Goal: Information Seeking & Learning: Learn about a topic

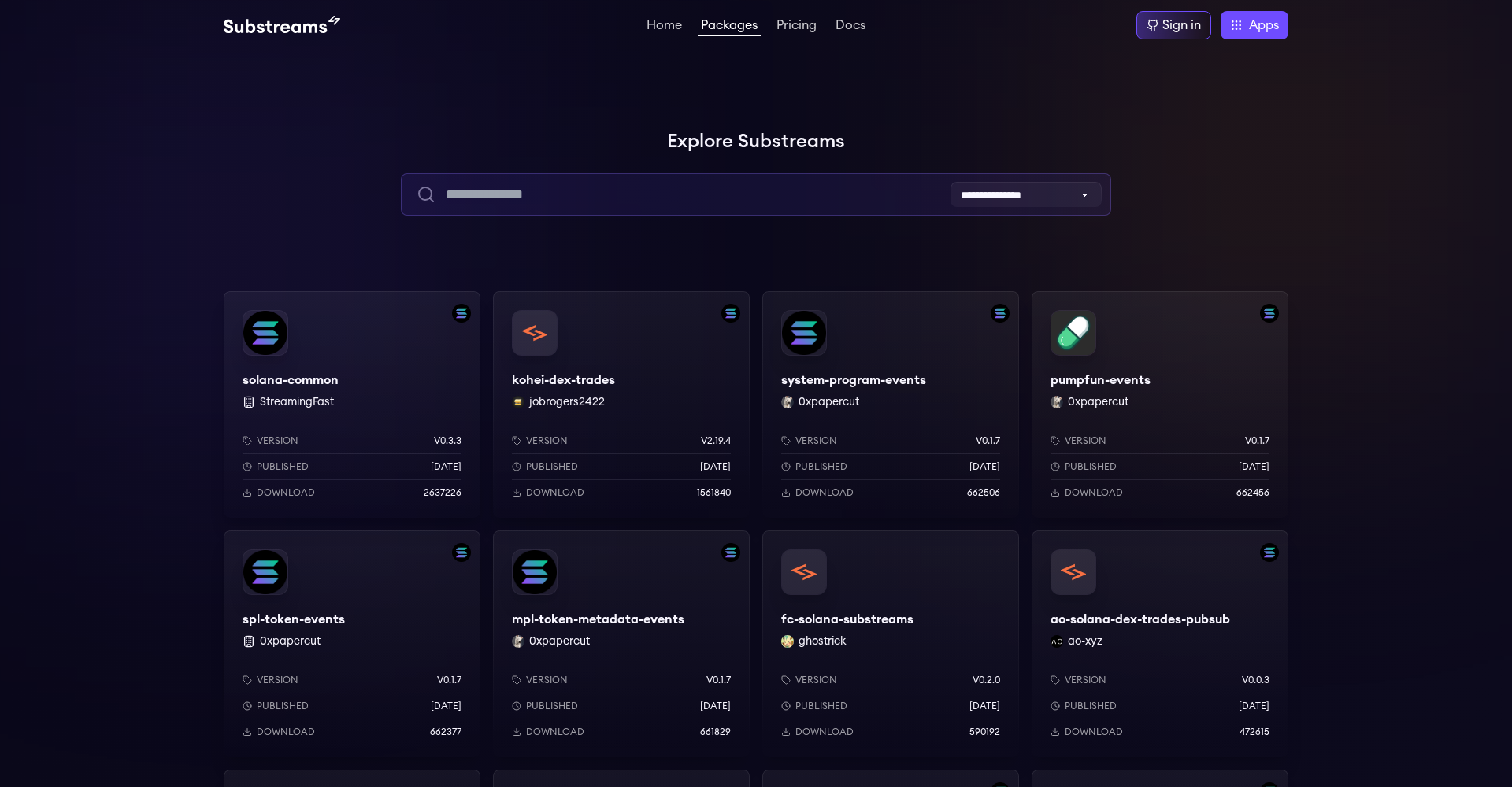
click at [776, 193] on input "text" at bounding box center [756, 195] width 710 height 43
click at [815, 201] on input "text" at bounding box center [756, 195] width 710 height 43
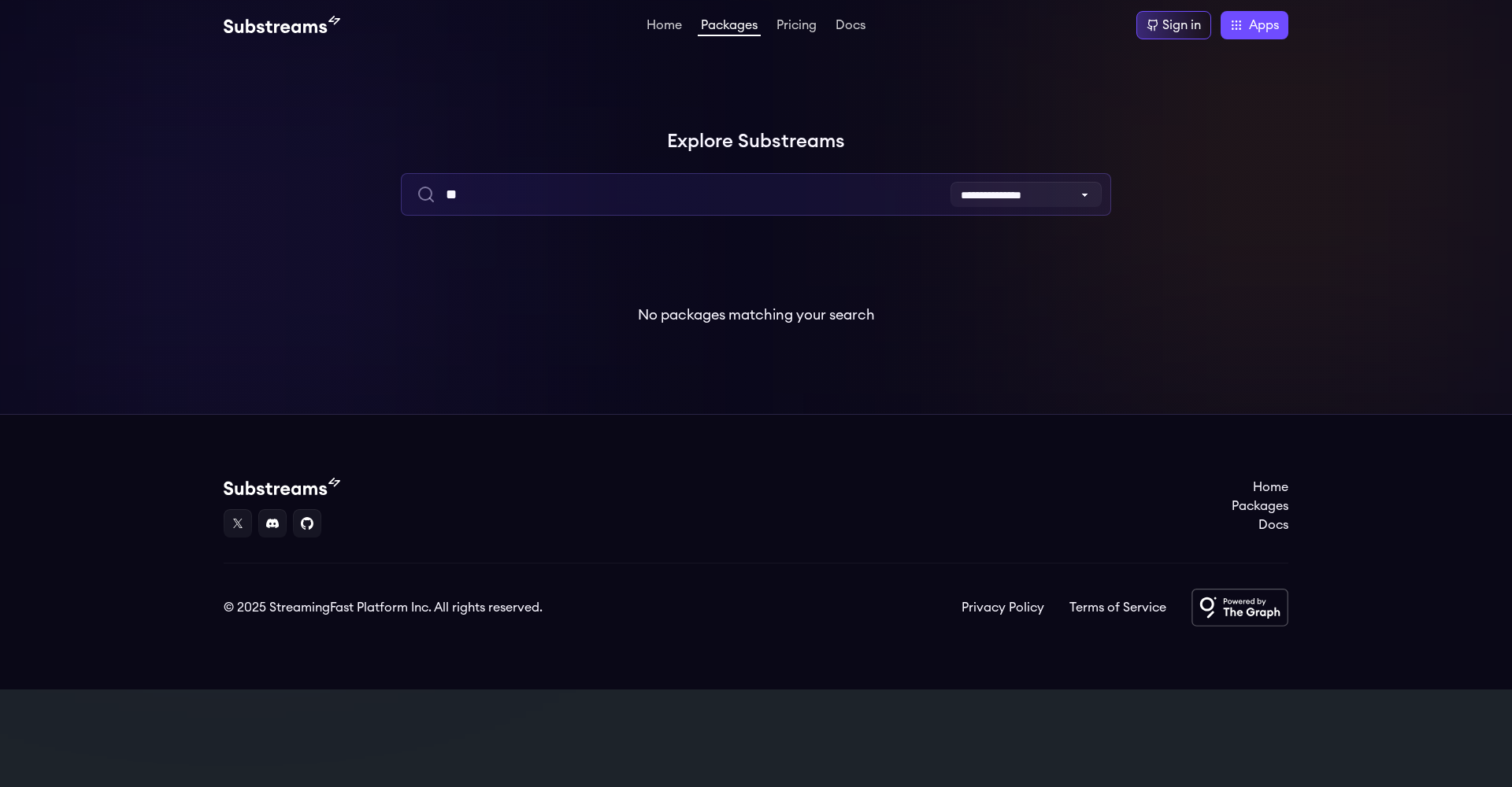
type input "*"
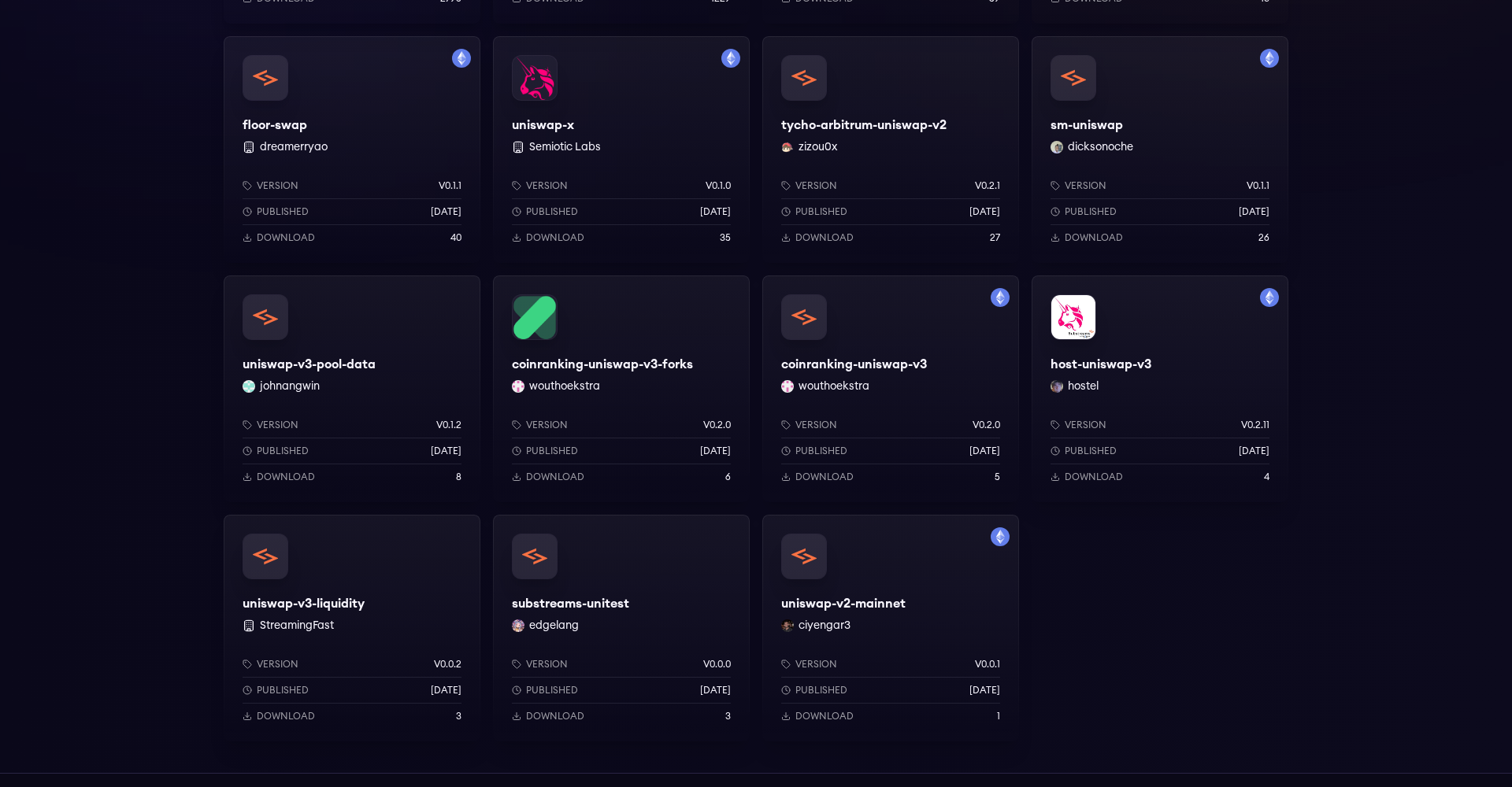
scroll to position [496, 0]
type input "*******"
click at [278, 554] on div "uniswap-v3-liquidity StreamingFast Version v0.0.2 Published [DATE] Download 3" at bounding box center [352, 626] width 257 height 226
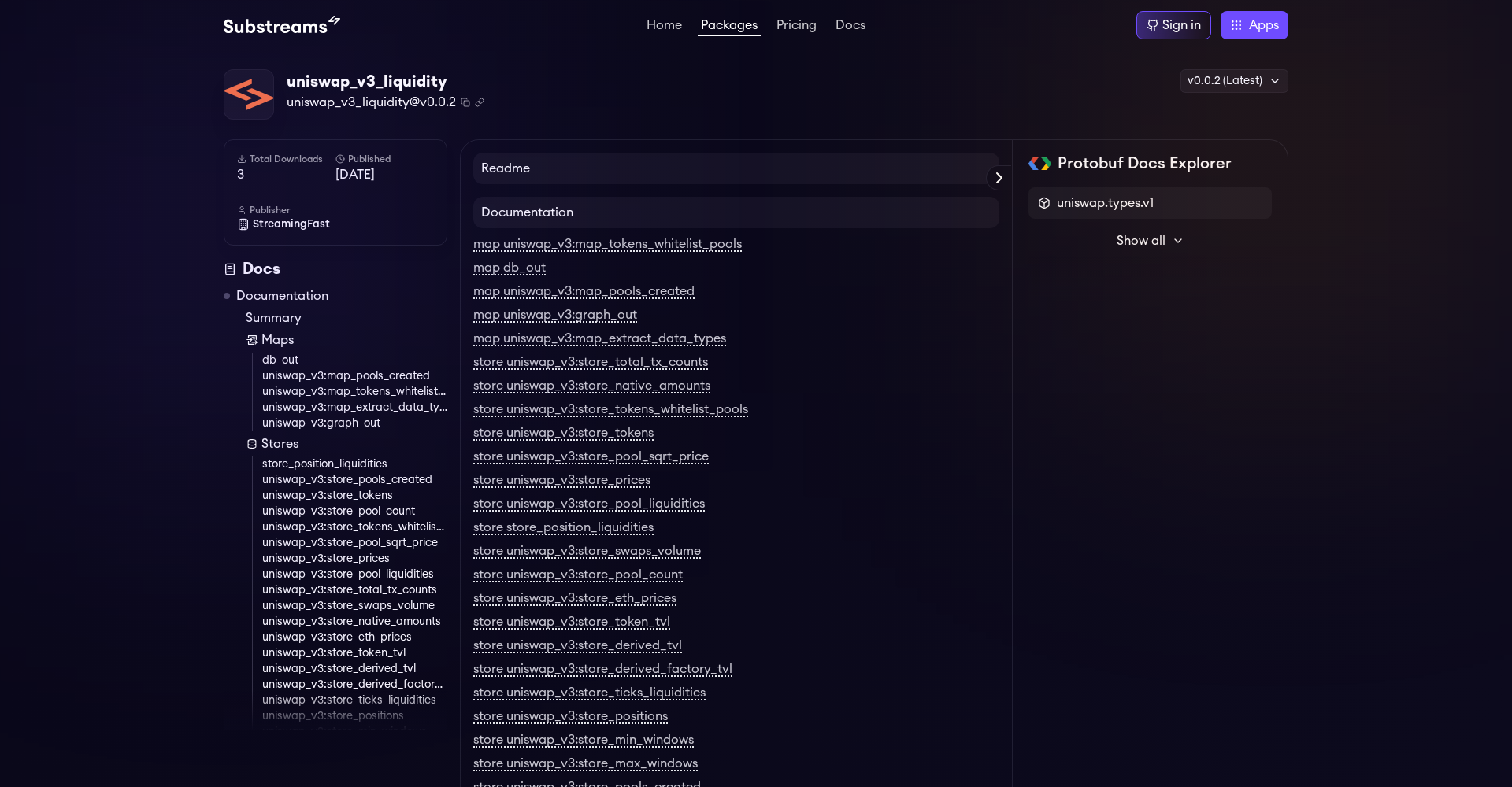
click at [788, 97] on div "uniswap_v3_liquidity uniswap_v3_liquidity@v0.0.2 Copied! Copied! v0.0.2 (Latest…" at bounding box center [756, 94] width 1064 height 51
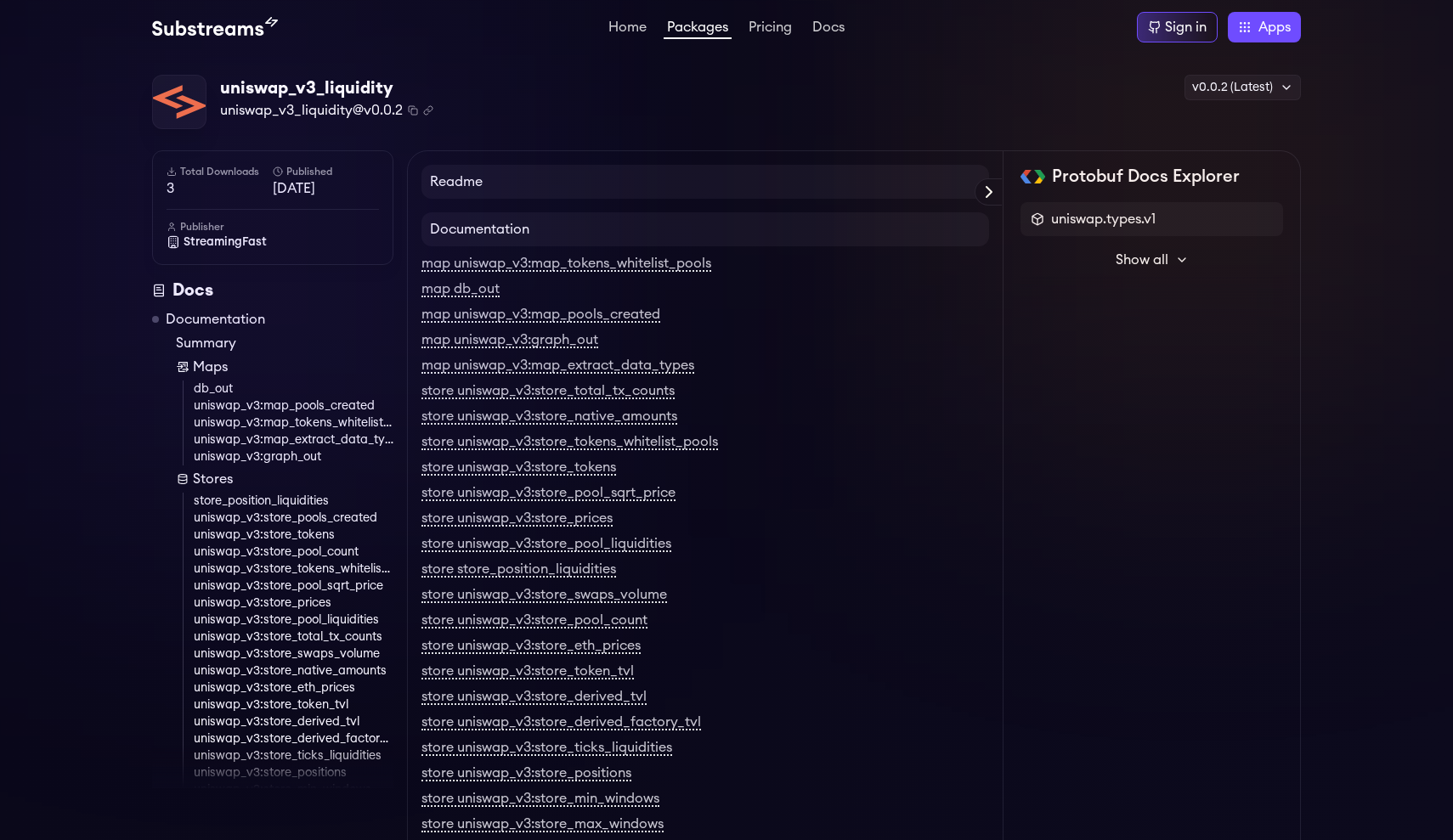
click at [979, 108] on div "uniswap_v3_liquidity uniswap_v3_liquidity@v0.0.2 Copied! Copied! v0.0.2 (Latest…" at bounding box center [726, 102] width 1149 height 55
